Goal: Communication & Community: Answer question/provide support

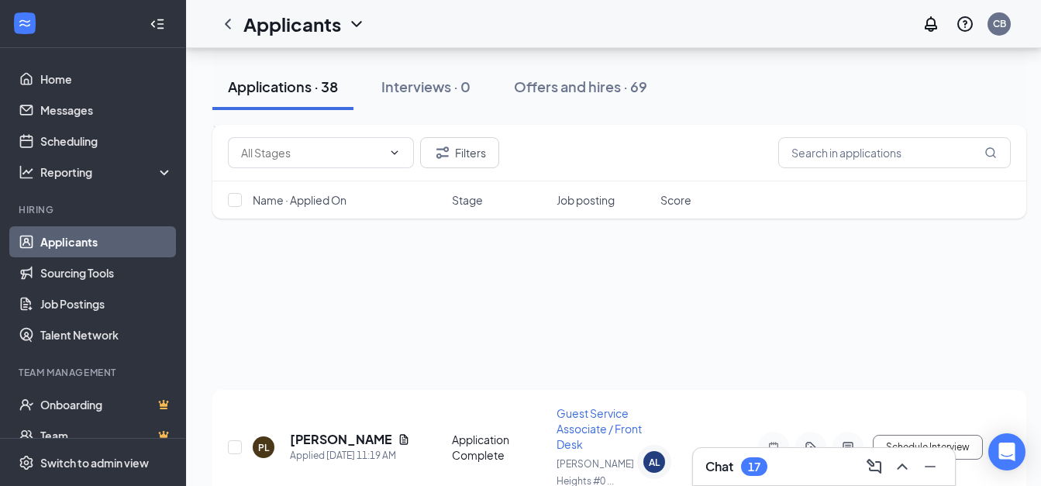
click at [745, 462] on div "17" at bounding box center [754, 466] width 26 height 19
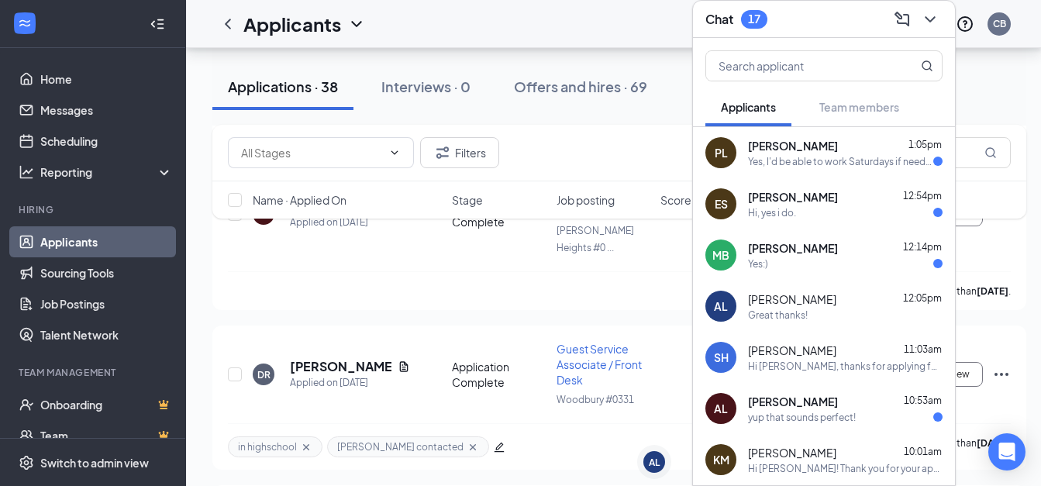
scroll to position [2434, 0]
click at [798, 189] on span "[PERSON_NAME]" at bounding box center [793, 197] width 90 height 16
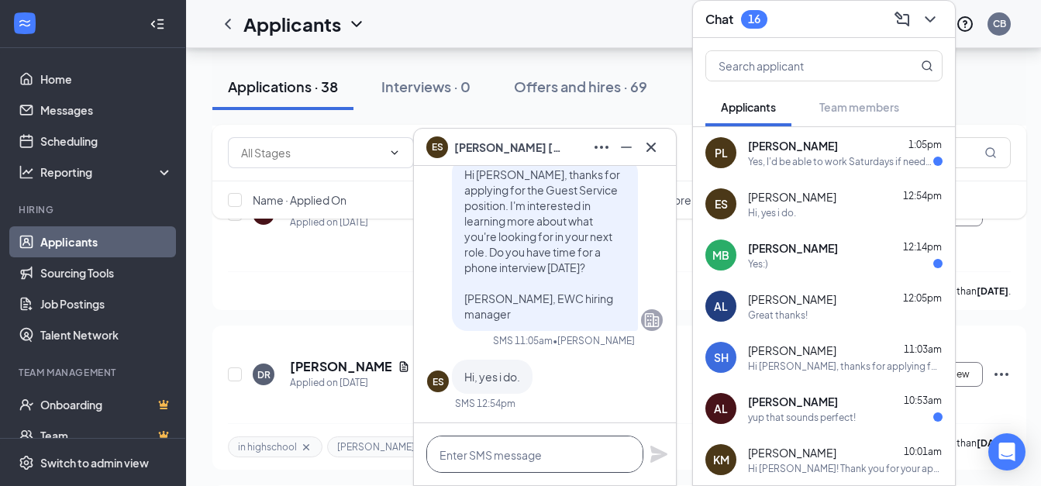
click at [455, 458] on textarea at bounding box center [534, 454] width 217 height 37
type textarea "Are you free at 2:30 or 2:45?"
click at [657, 454] on icon "Plane" at bounding box center [659, 454] width 19 height 19
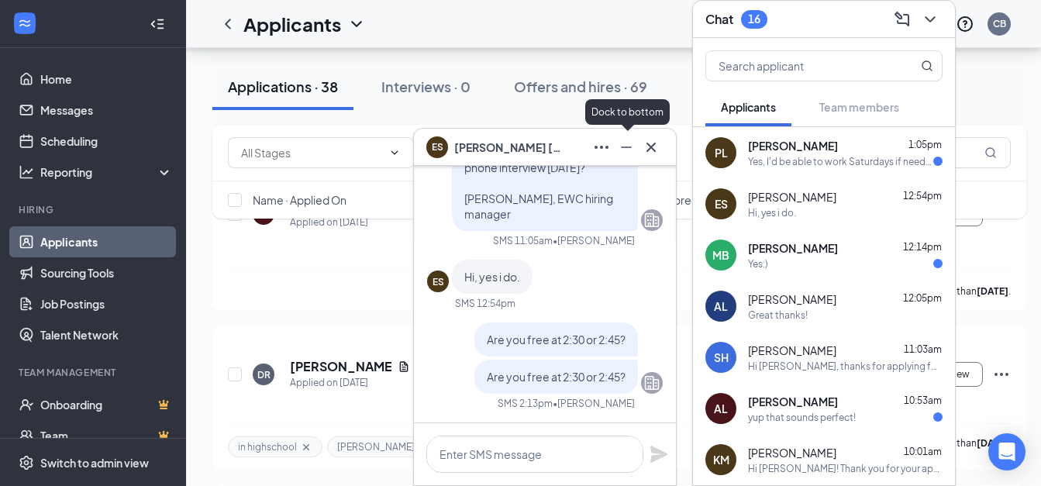
click at [621, 144] on icon "Minimize" at bounding box center [626, 147] width 19 height 19
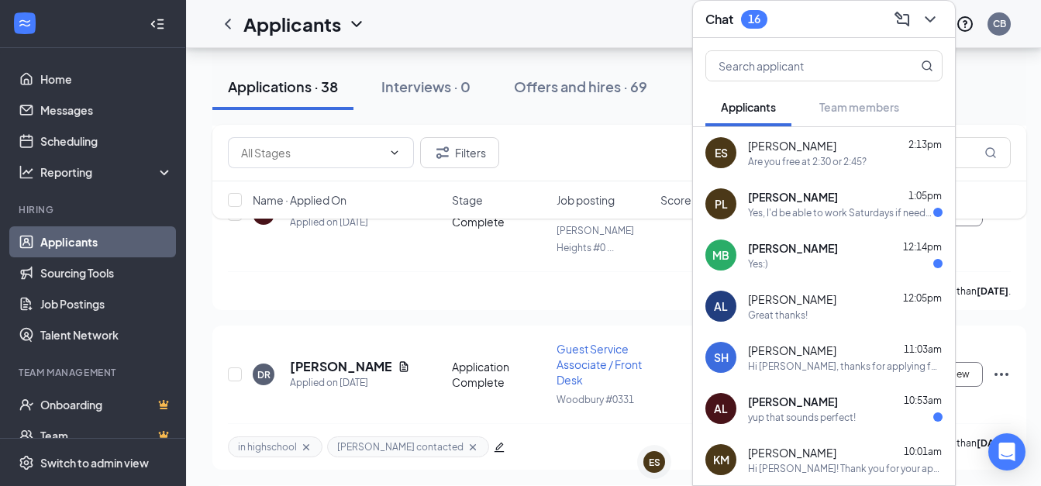
click at [790, 257] on div "Yes:)" at bounding box center [845, 263] width 195 height 13
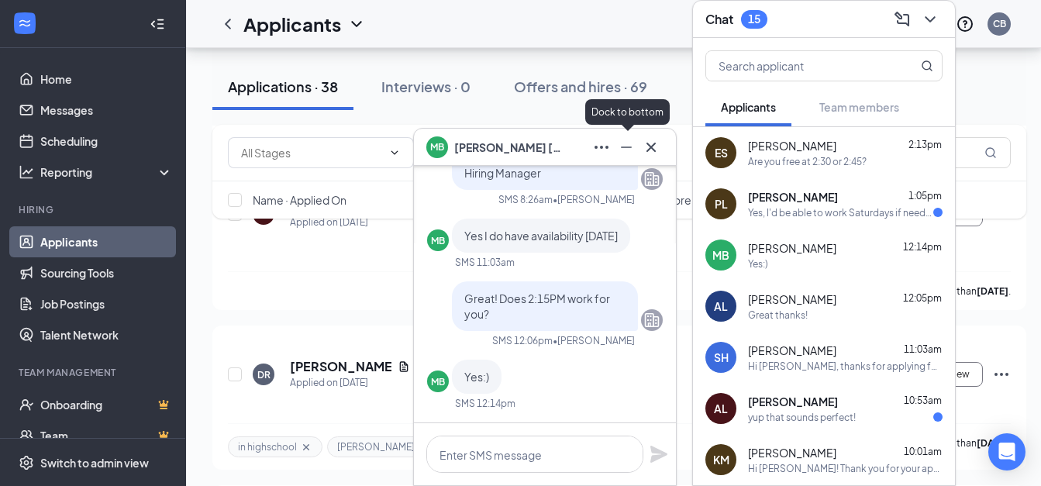
click at [623, 142] on icon "Minimize" at bounding box center [626, 147] width 19 height 19
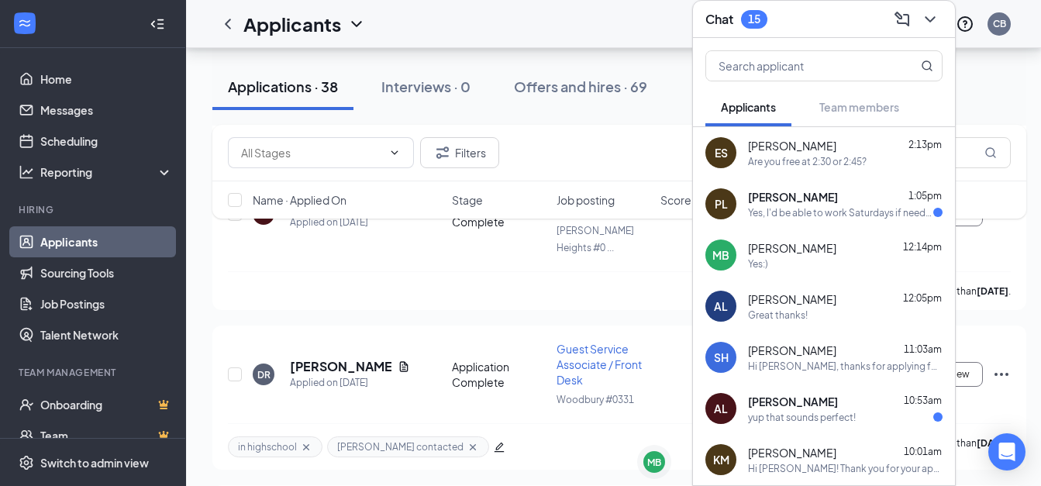
click at [929, 10] on icon "ChevronDown" at bounding box center [930, 19] width 19 height 19
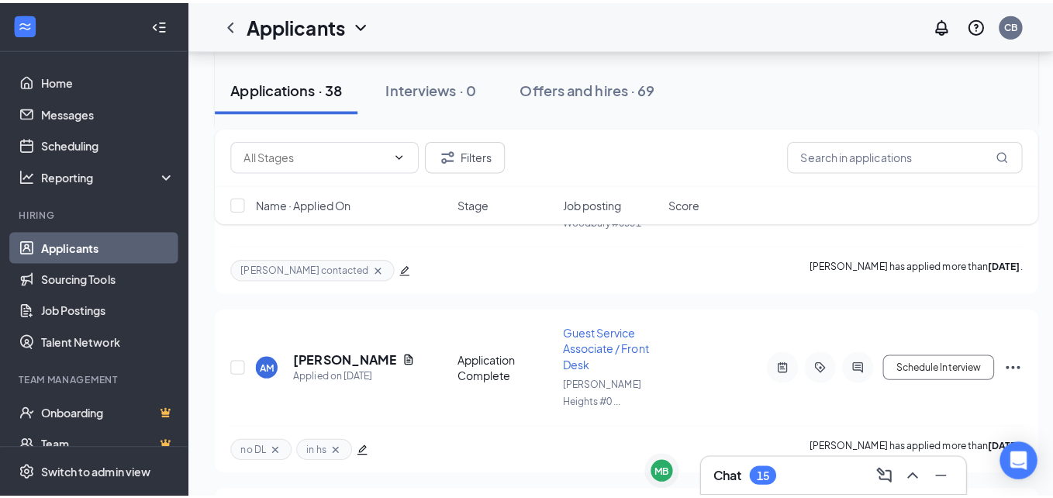
scroll to position [3433, 0]
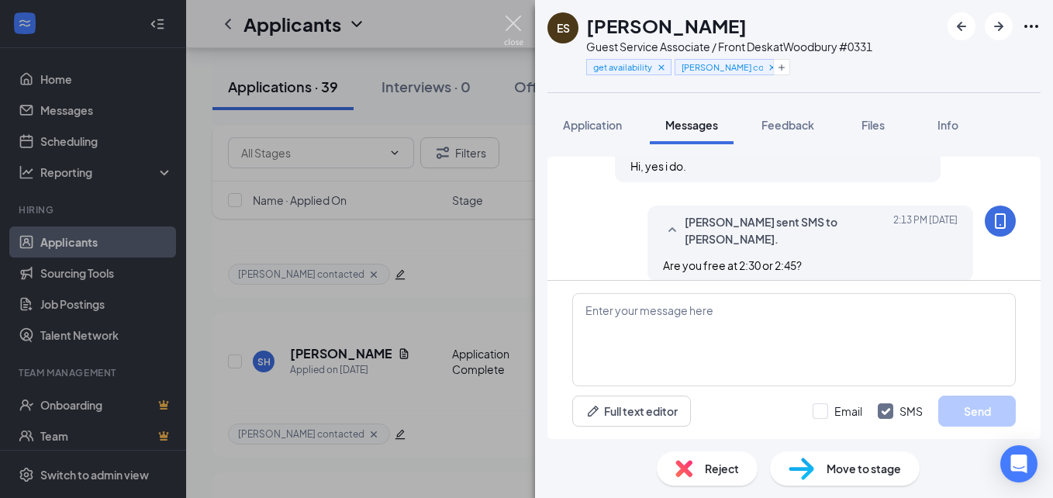
scroll to position [709, 0]
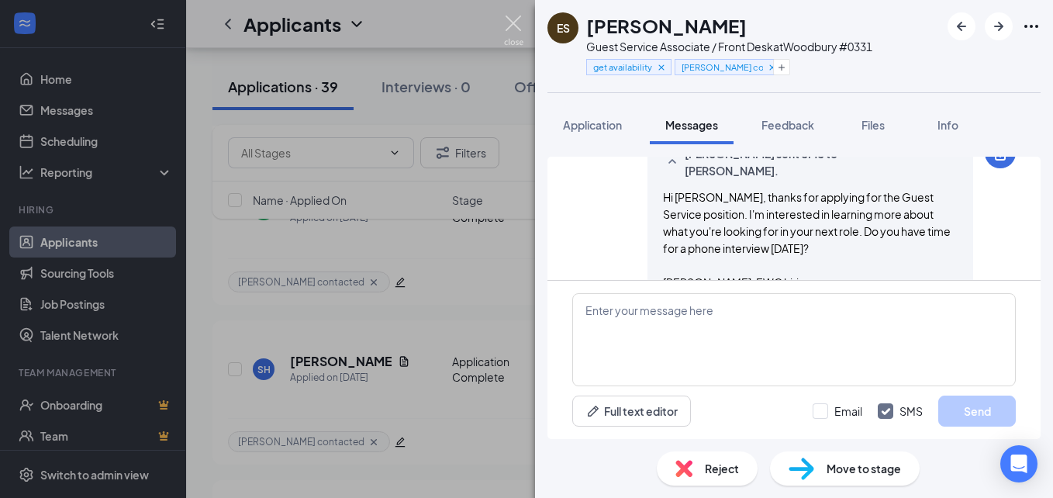
click at [506, 26] on img at bounding box center [513, 31] width 19 height 30
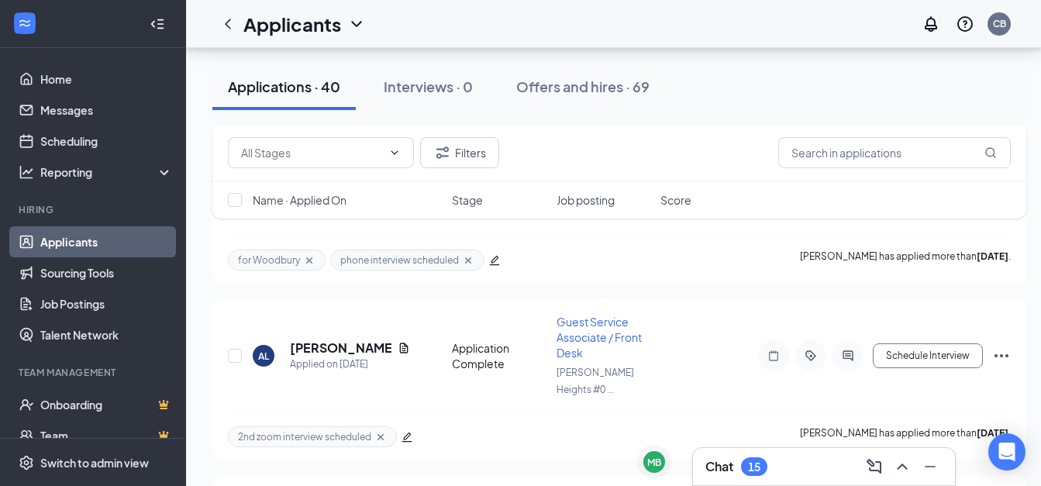
scroll to position [5105, 0]
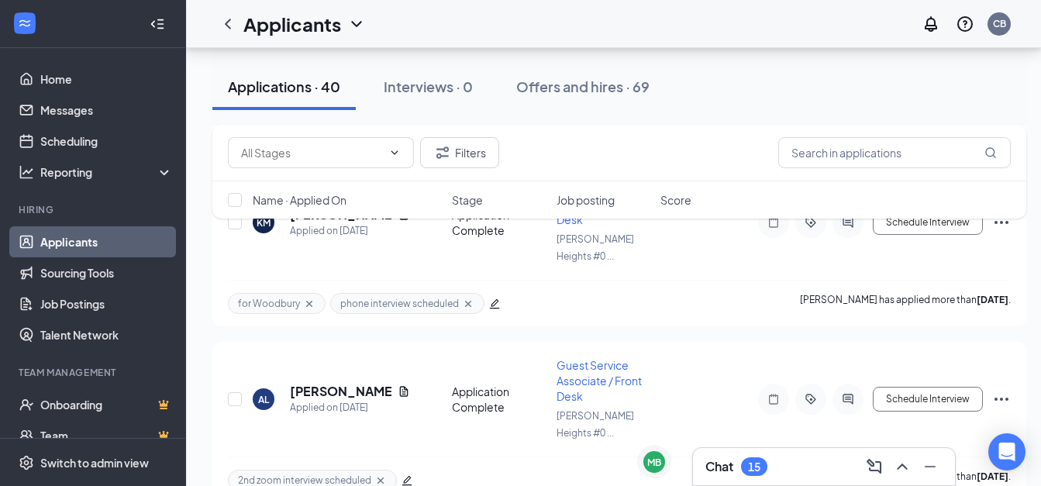
click at [716, 475] on div "Chat 15" at bounding box center [737, 466] width 62 height 19
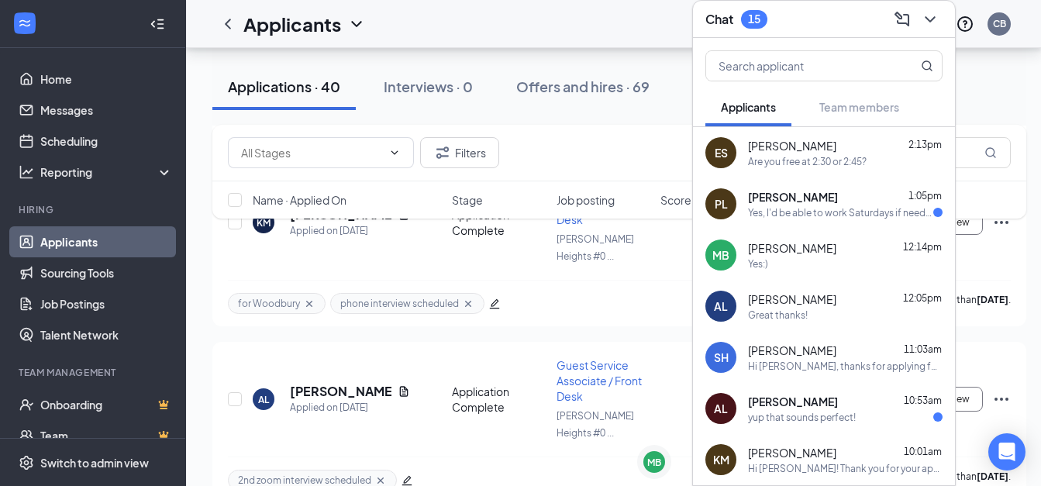
click at [840, 155] on div "Are you free at 2:30 or 2:45?" at bounding box center [807, 161] width 119 height 13
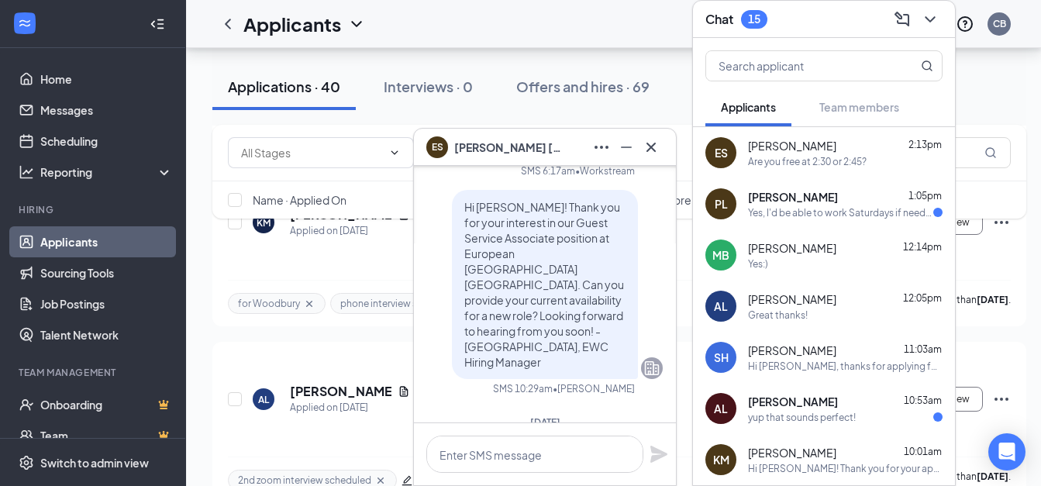
scroll to position [0, 0]
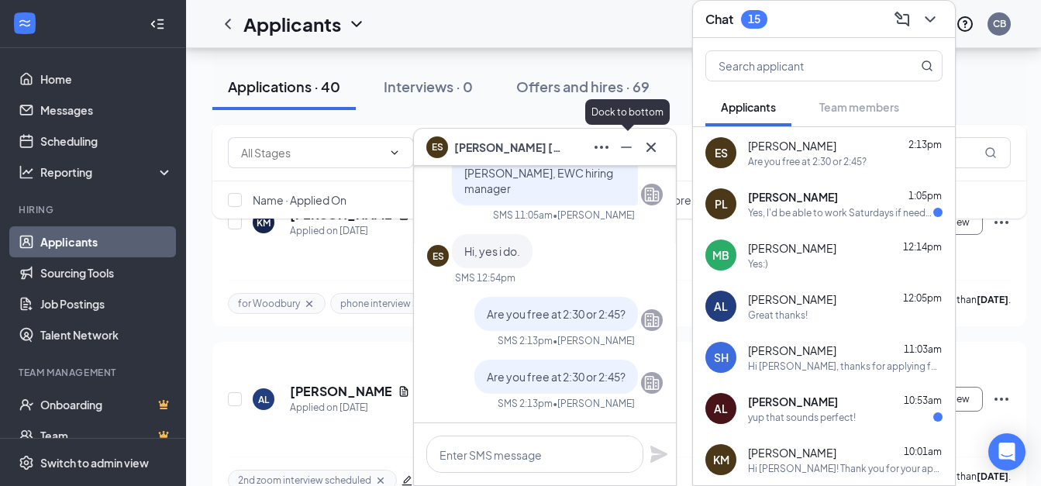
click at [625, 145] on icon "Minimize" at bounding box center [626, 147] width 19 height 19
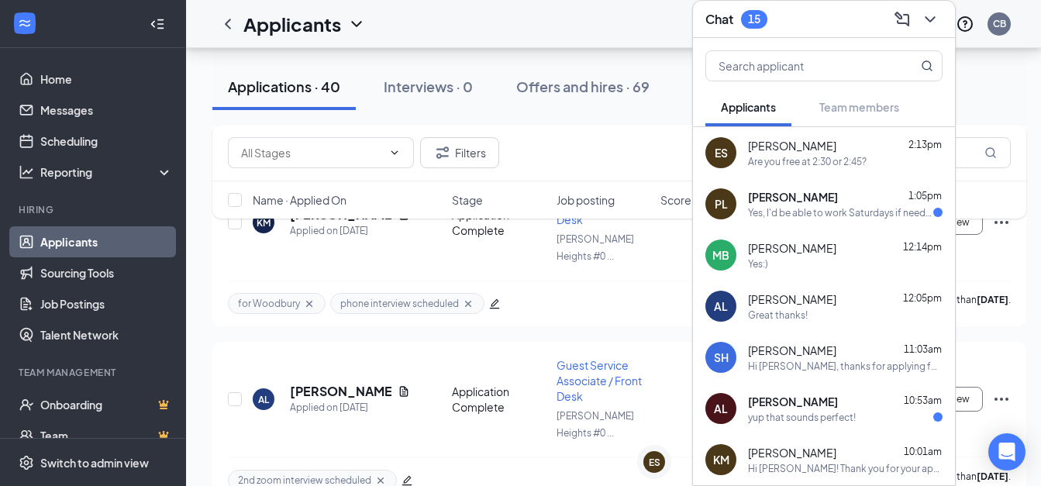
click at [934, 10] on icon "ChevronDown" at bounding box center [930, 19] width 19 height 19
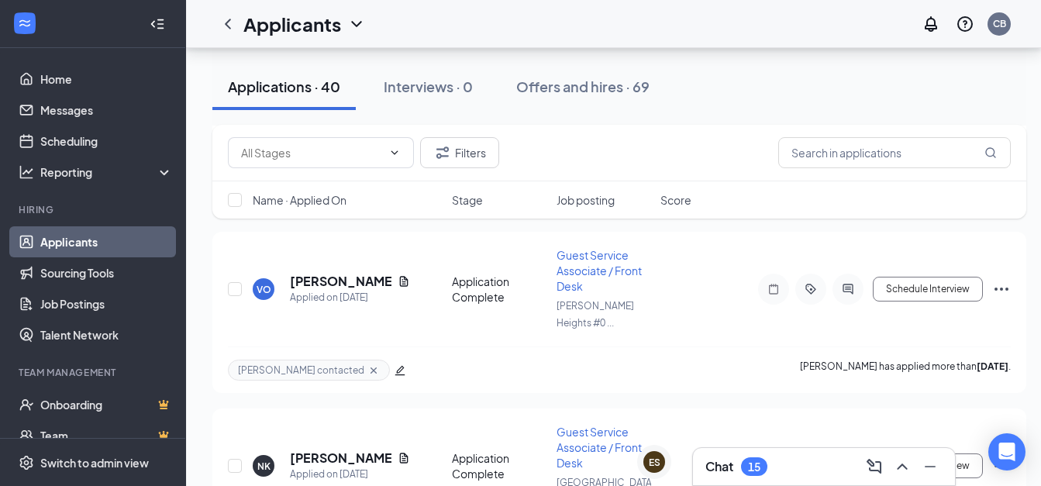
scroll to position [5898, 0]
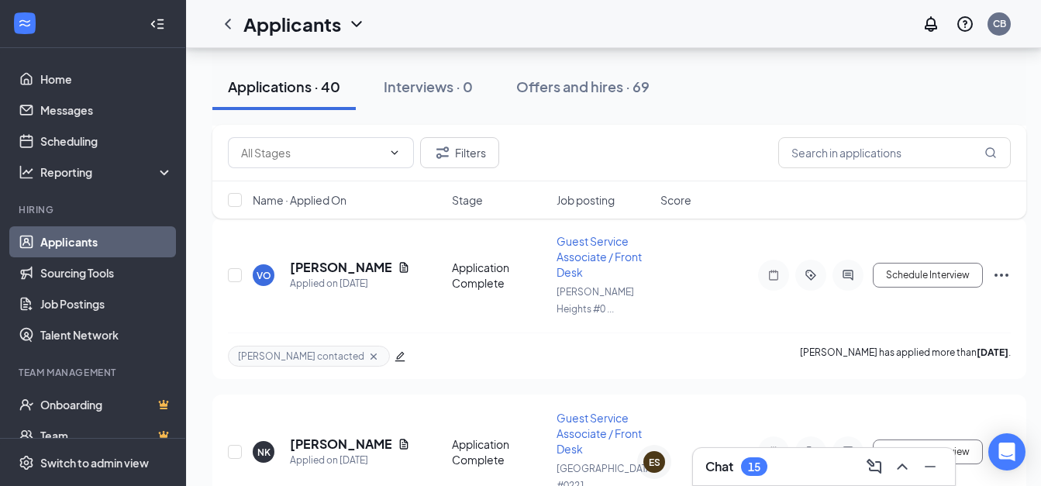
click at [890, 454] on button at bounding box center [902, 466] width 25 height 25
